Goal: Transaction & Acquisition: Subscribe to service/newsletter

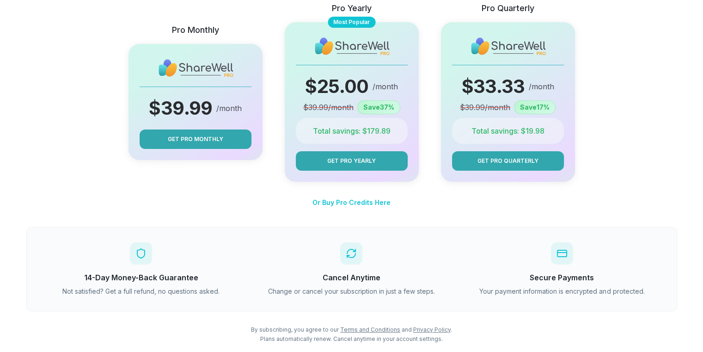
scroll to position [154, 0]
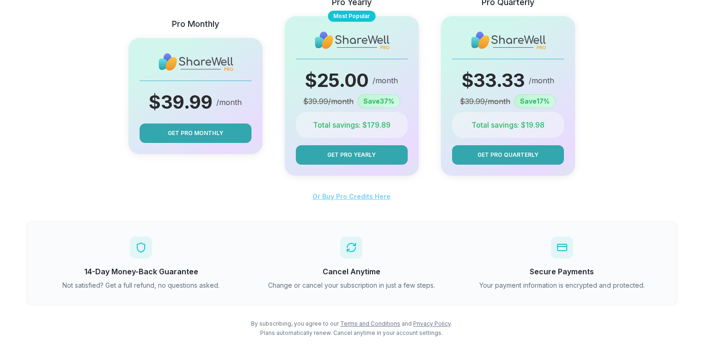
click at [364, 196] on span "Or Buy Pro Credits Here" at bounding box center [351, 196] width 78 height 8
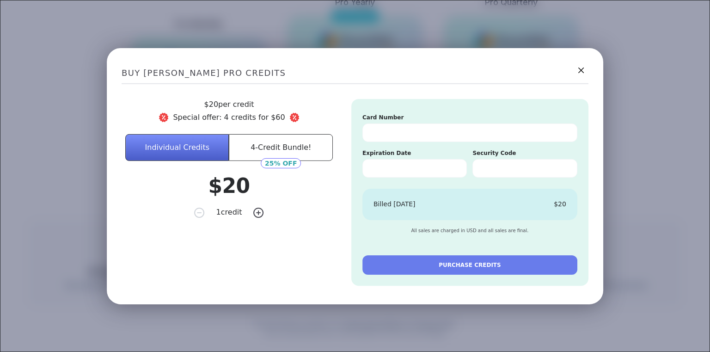
click at [293, 152] on button "4-Credit Bundle!" at bounding box center [281, 147] width 104 height 27
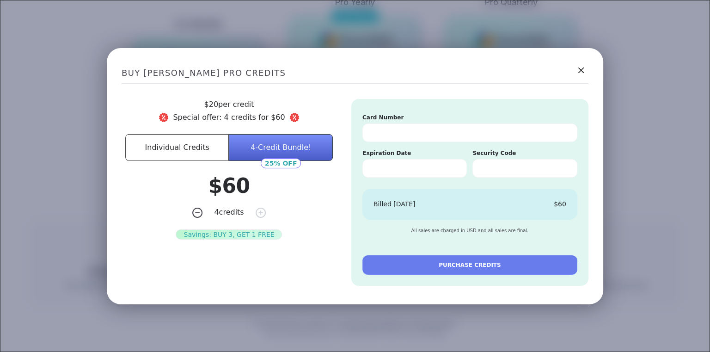
click at [575, 73] on icon at bounding box center [580, 69] width 11 height 11
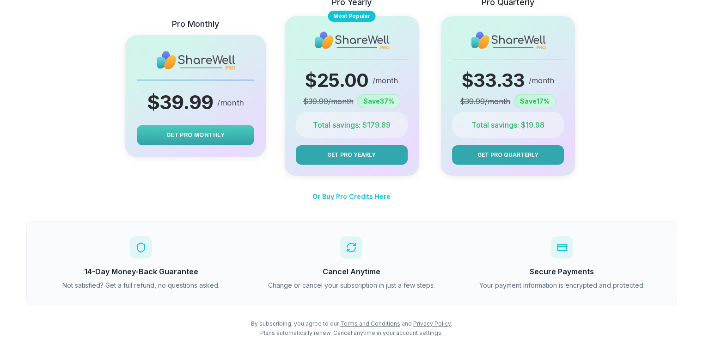
click at [232, 129] on button "Get Pro Monthly" at bounding box center [194, 135] width 117 height 20
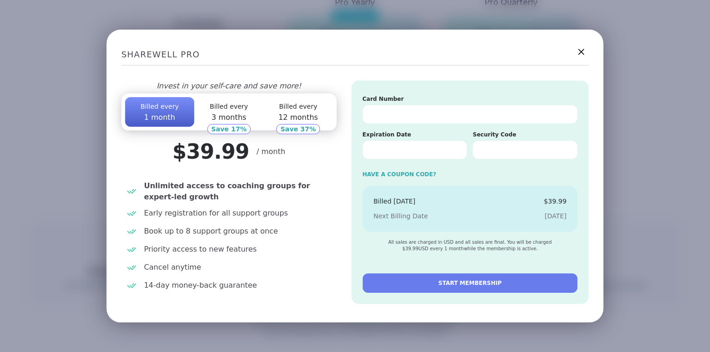
click at [576, 48] on icon at bounding box center [581, 52] width 12 height 12
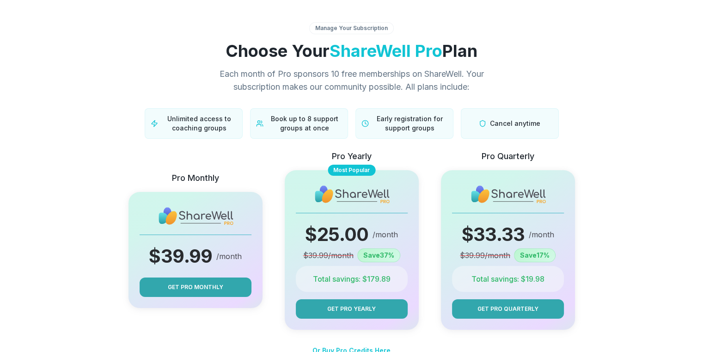
scroll to position [0, 0]
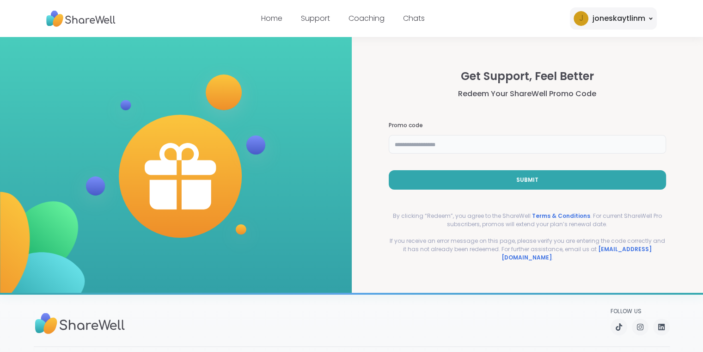
drag, startPoint x: 0, startPoint y: 0, endPoint x: 413, endPoint y: 146, distance: 437.6
click at [413, 146] on input "text" at bounding box center [528, 144] width 278 height 18
paste input "********"
type input "********"
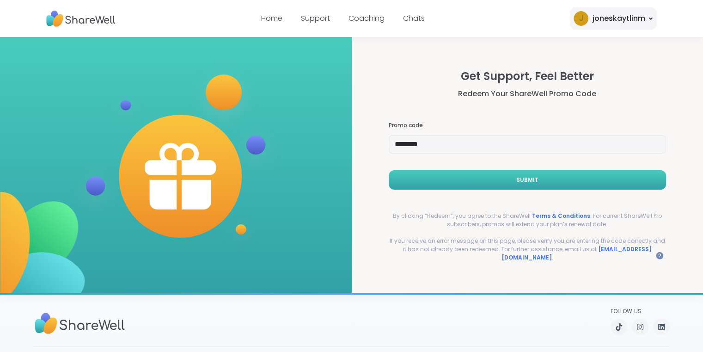
click at [472, 183] on button "Submit" at bounding box center [528, 179] width 278 height 19
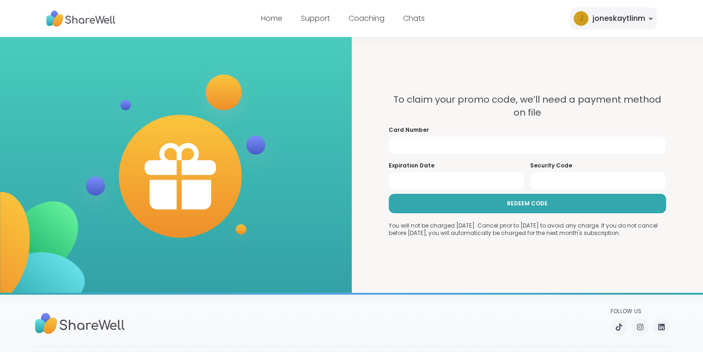
click at [508, 151] on div at bounding box center [528, 145] width 278 height 18
click at [505, 122] on div "To claim your promo code, we’ll need a payment method on file Card Number Expir…" at bounding box center [528, 165] width 278 height 144
click at [434, 176] on div at bounding box center [457, 180] width 136 height 18
click at [427, 271] on div "To claim your promo code, we’ll need a payment method on file Card Number Expir…" at bounding box center [528, 165] width 352 height 256
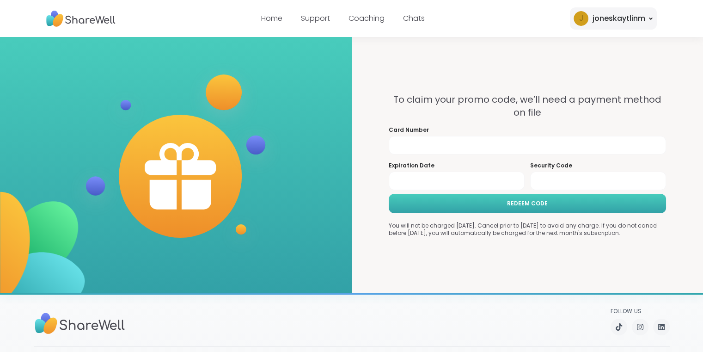
click at [448, 203] on button "REDEEM CODE" at bounding box center [528, 203] width 278 height 19
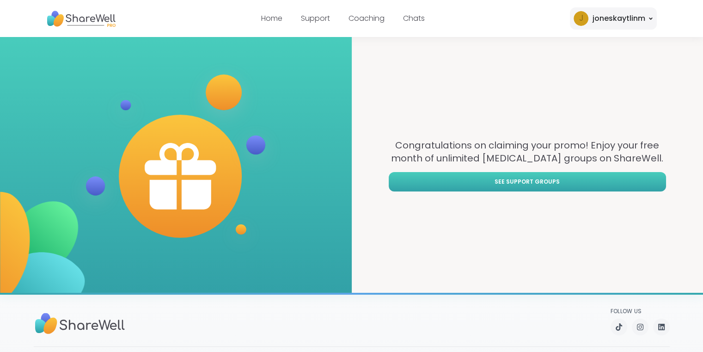
click at [489, 186] on link "See support groups" at bounding box center [528, 181] width 278 height 19
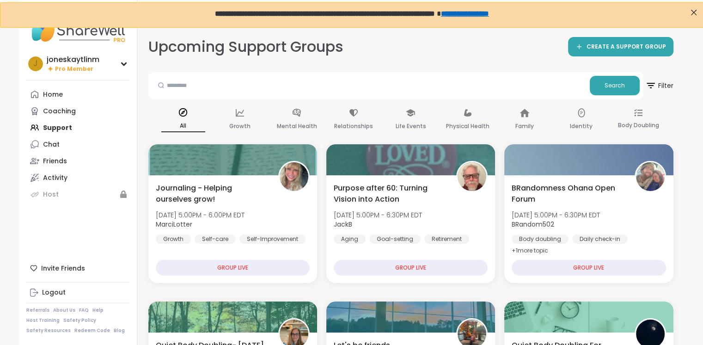
click at [488, 17] on link "**********" at bounding box center [464, 13] width 48 height 6
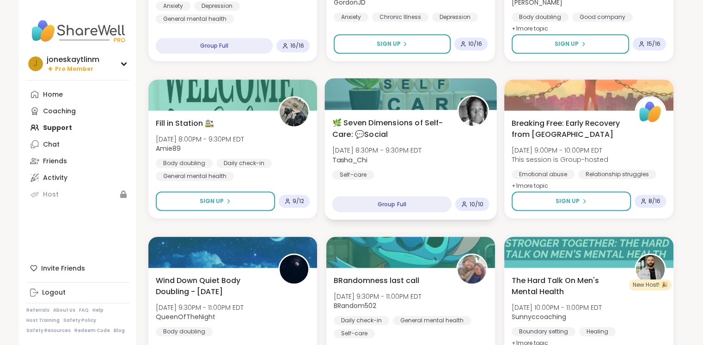
scroll to position [847, 0]
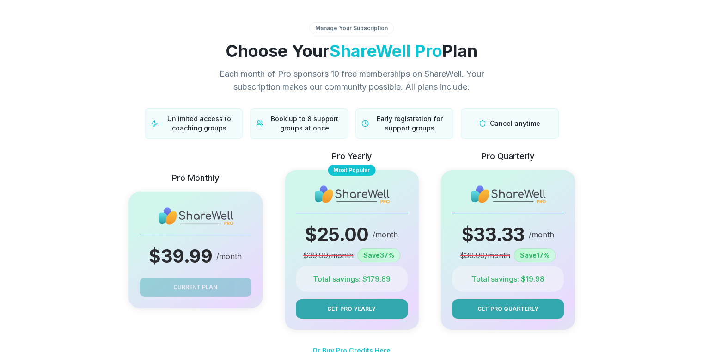
scroll to position [77, 0]
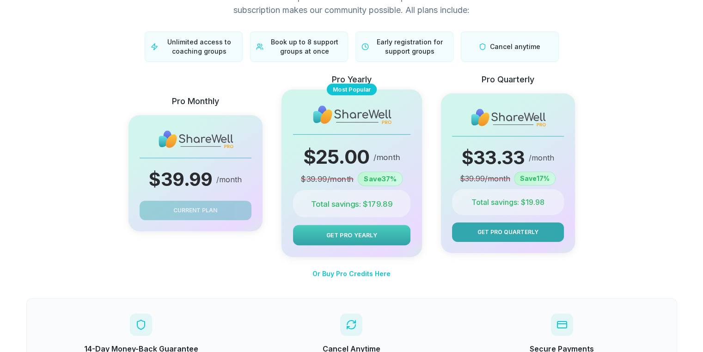
click at [362, 232] on span "Get Pro Yearly" at bounding box center [351, 235] width 51 height 9
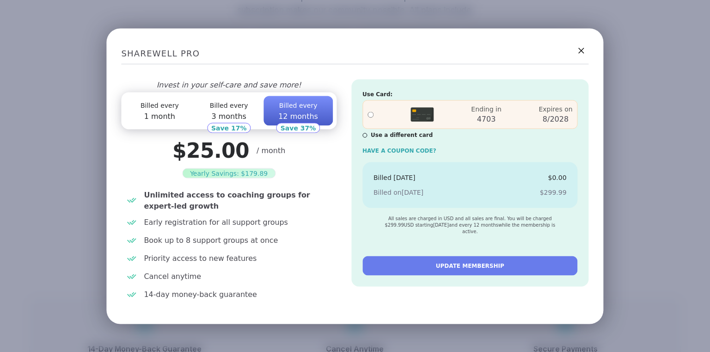
click at [576, 48] on icon at bounding box center [581, 50] width 11 height 11
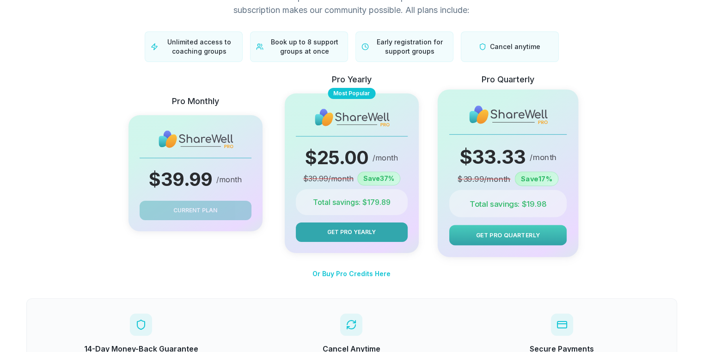
click at [535, 239] on button "Get Pro Quarterly" at bounding box center [507, 235] width 117 height 20
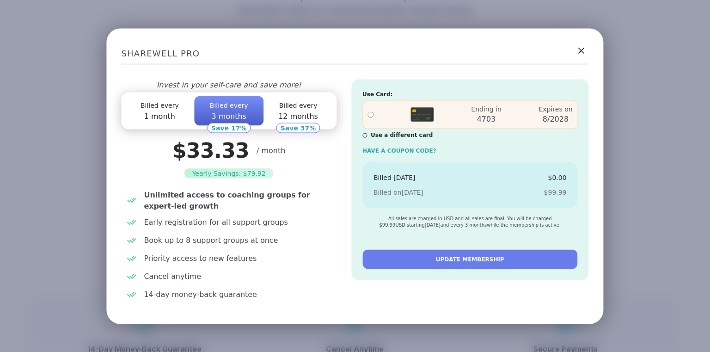
click at [580, 51] on icon at bounding box center [581, 50] width 12 height 12
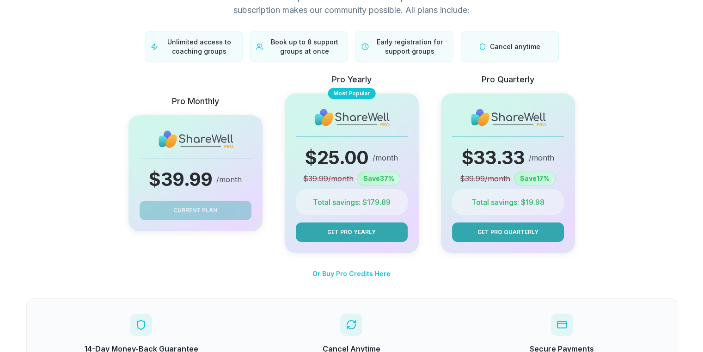
click at [608, 198] on div "Pro Monthly $ 39.99 /month Current Plan Pro Yearly Most Popular $ 25.00 /month …" at bounding box center [351, 163] width 621 height 180
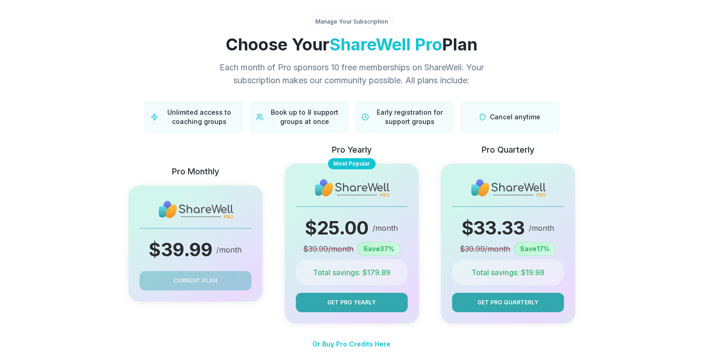
scroll to position [0, 0]
